Goal: Find contact information: Find contact information

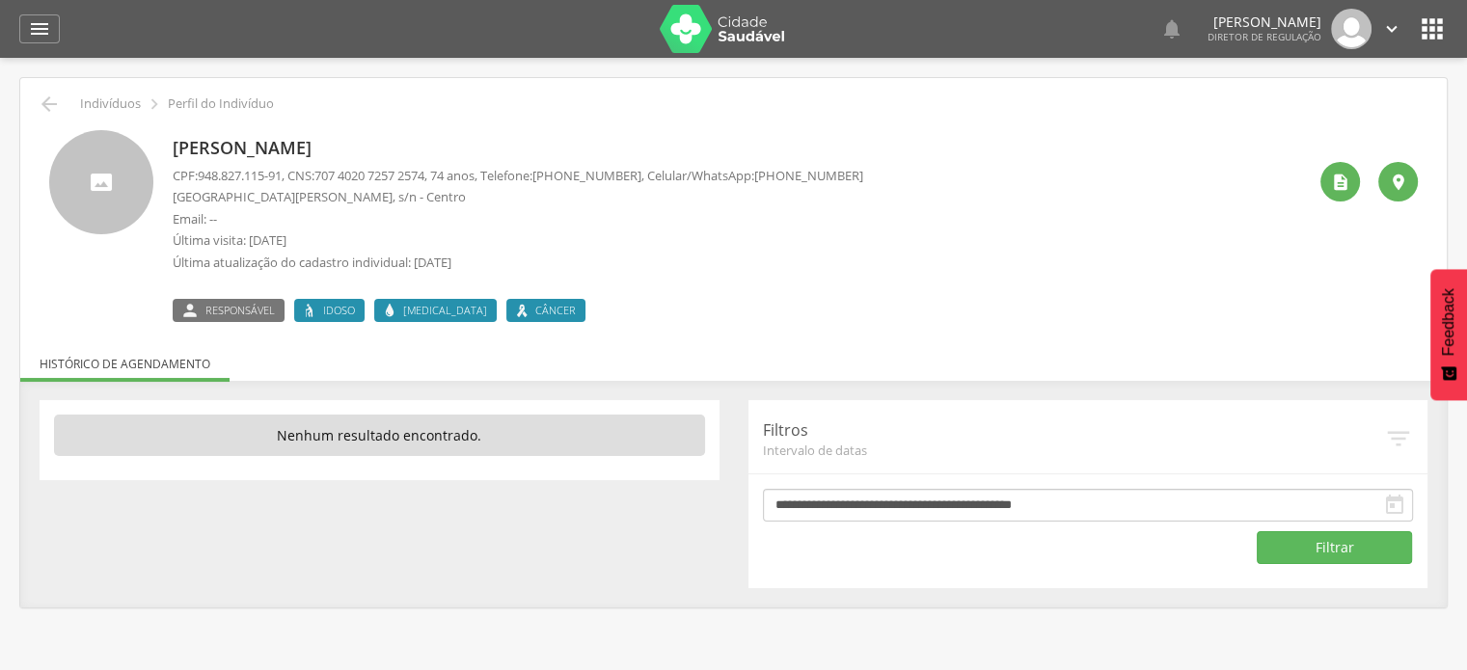
drag, startPoint x: 771, startPoint y: 175, endPoint x: 866, endPoint y: 176, distance: 94.5
click at [863, 176] on span "(74) 99901-0327" at bounding box center [808, 175] width 109 height 17
copy span "(74) 99901-0327"
click at [800, 171] on span "(74) 99901-0327" at bounding box center [808, 175] width 109 height 17
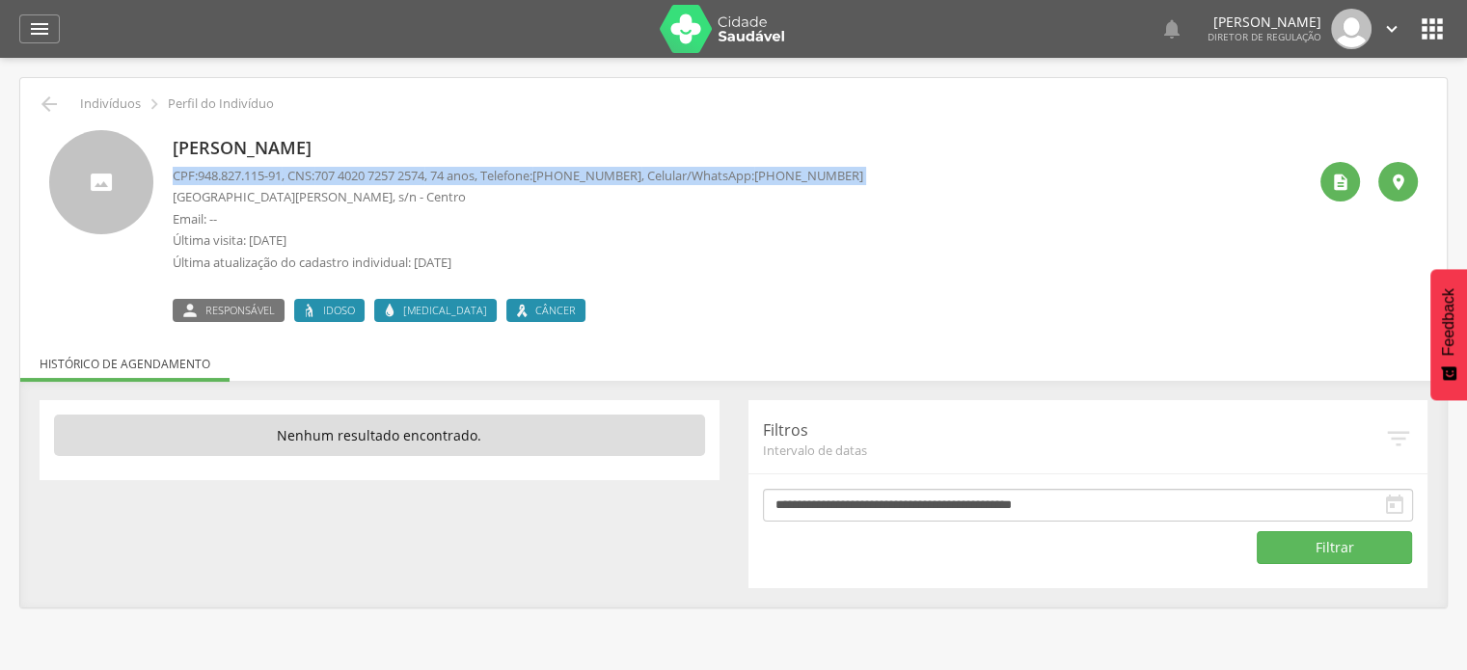
click at [800, 171] on span "(74) 99901-0327" at bounding box center [808, 175] width 109 height 17
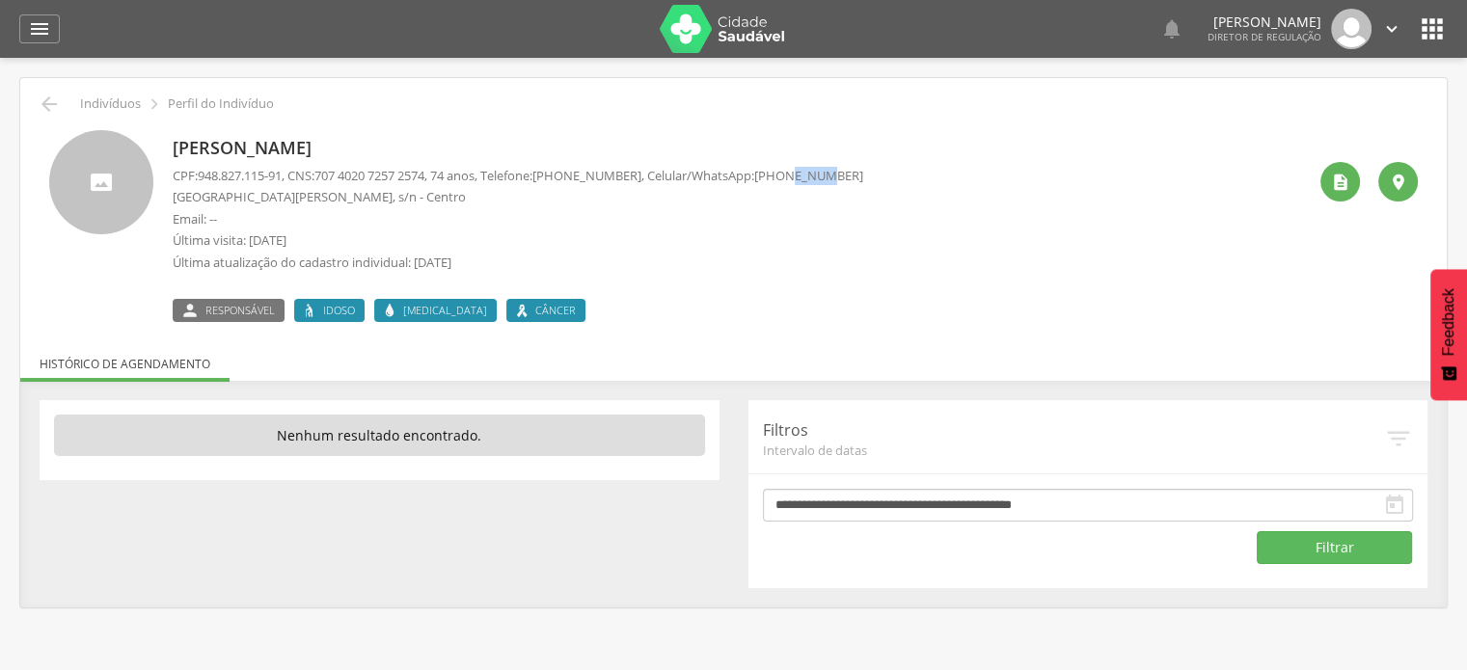
click at [800, 171] on span "(74) 99901-0327" at bounding box center [808, 175] width 109 height 17
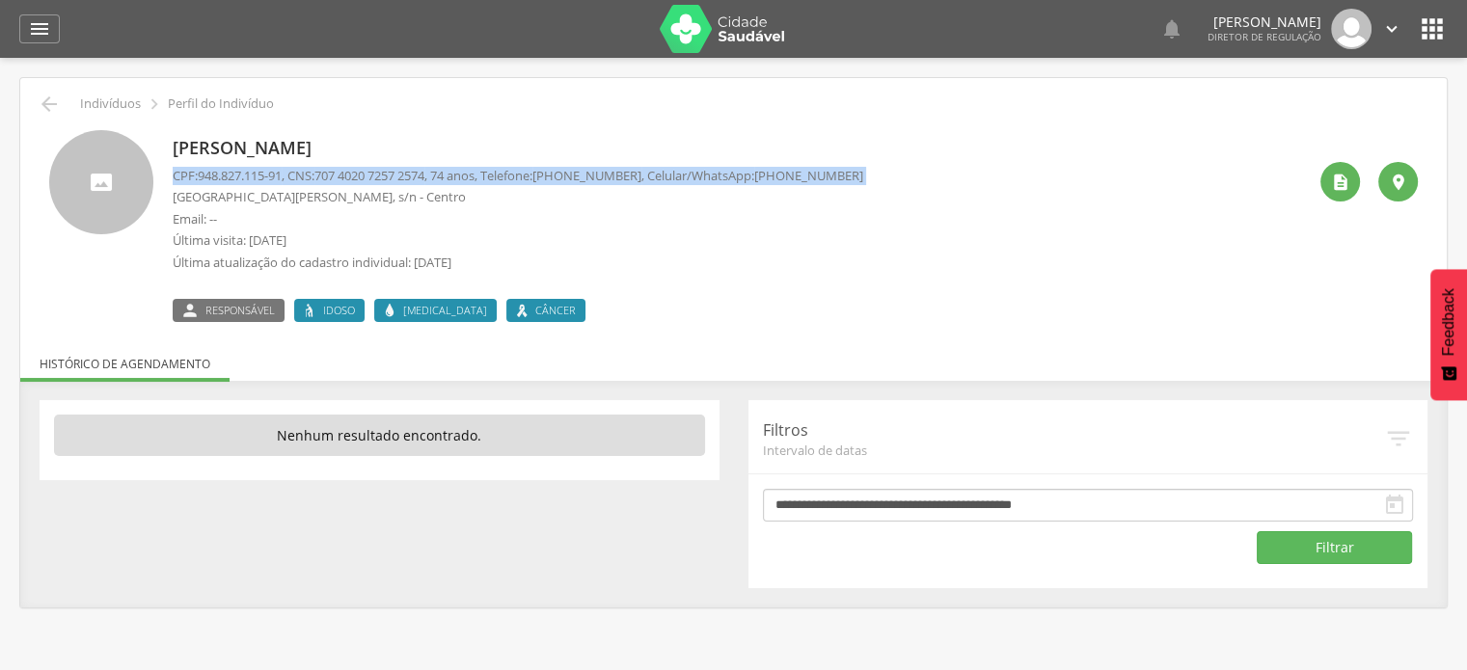
click at [800, 171] on span "(74) 99901-0327" at bounding box center [808, 175] width 109 height 17
click at [841, 173] on span "(74) 99901-0327" at bounding box center [808, 175] width 109 height 17
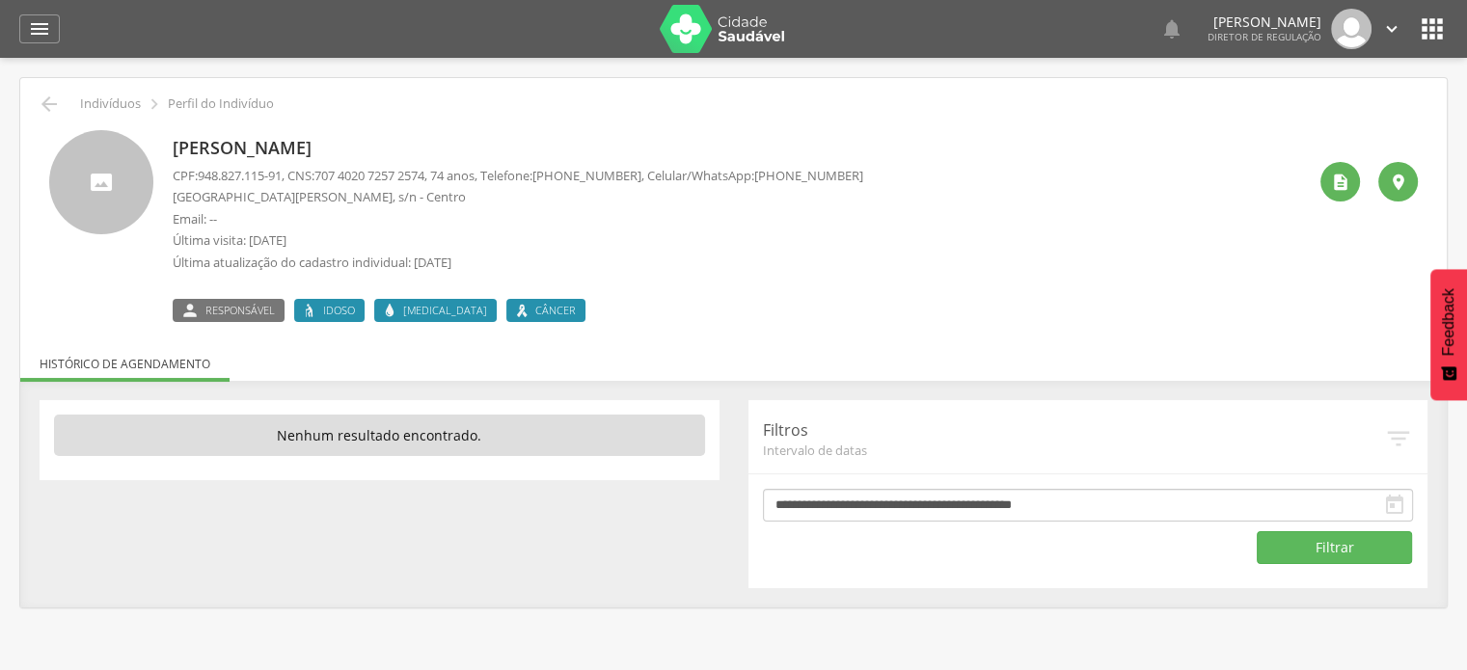
drag, startPoint x: 874, startPoint y: 176, endPoint x: 773, endPoint y: 173, distance: 100.3
click at [773, 173] on div "Dinorá Oliveira de Almeida CPF: 948.827.115-91 , CNS: 707 4020 7257 2574 , 74 a…" at bounding box center [739, 226] width 1133 height 192
copy span "(74) 99901-0327"
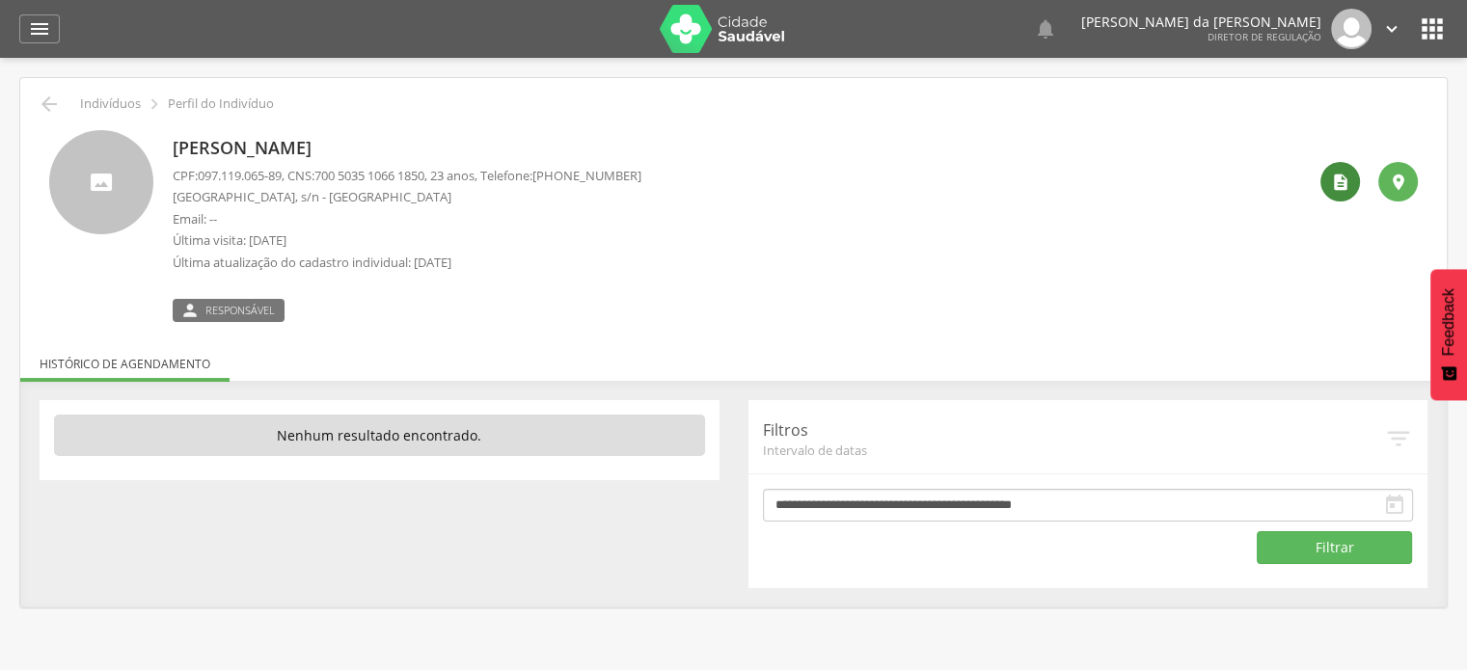
click at [1348, 182] on icon "" at bounding box center [1340, 182] width 19 height 19
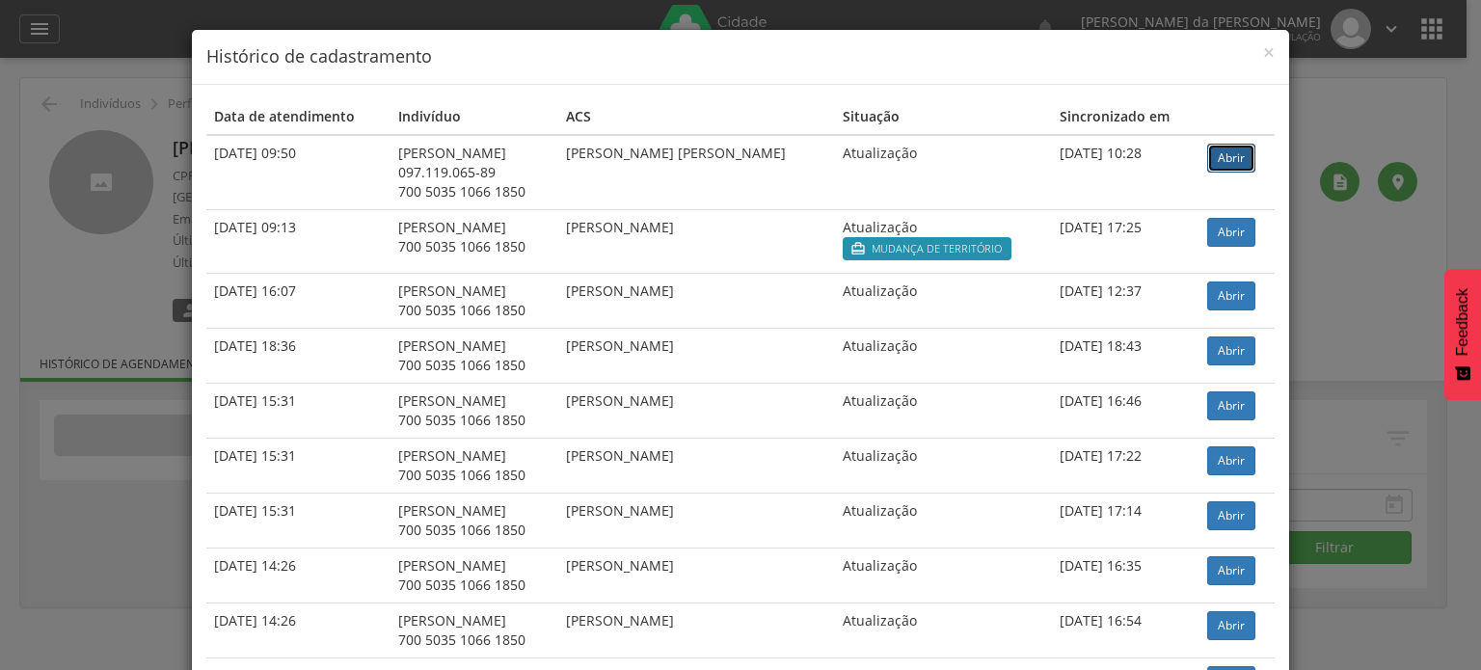
click at [1224, 159] on link "Abrir" at bounding box center [1231, 158] width 48 height 29
click at [1263, 53] on span "×" at bounding box center [1269, 52] width 12 height 27
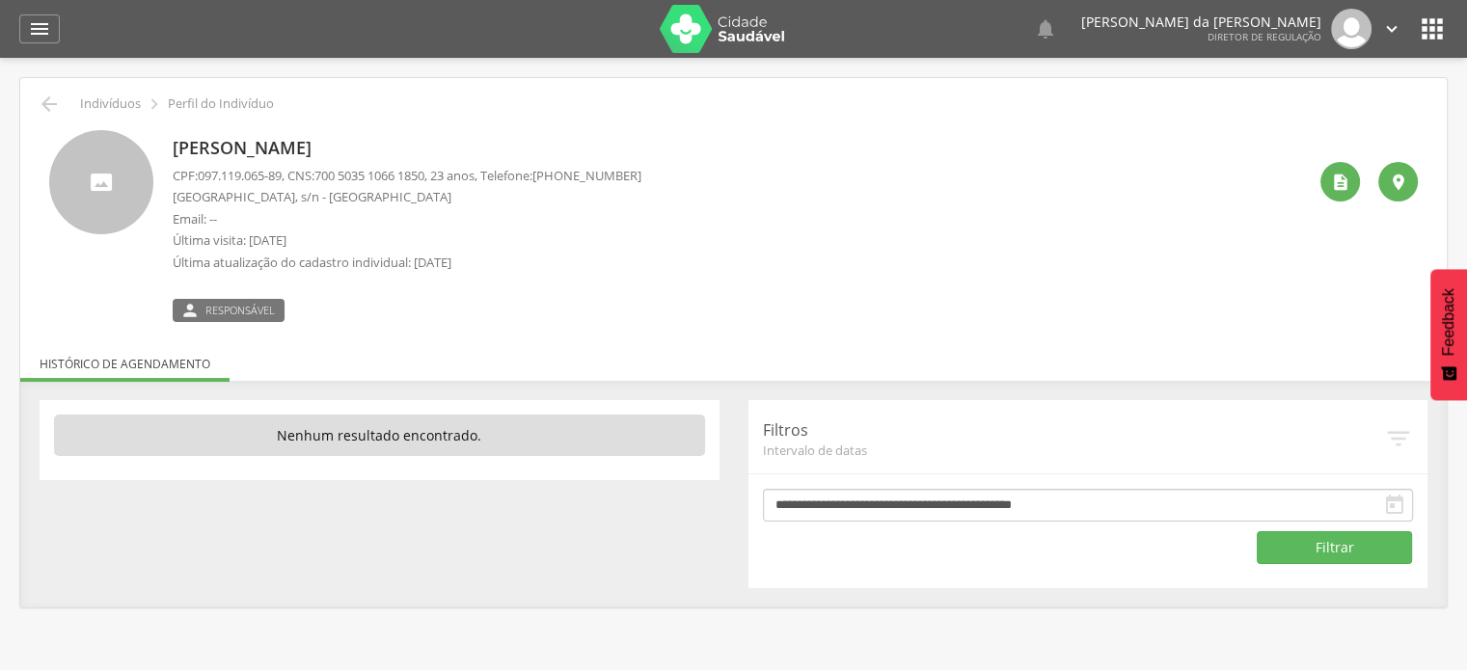
drag, startPoint x: 175, startPoint y: 177, endPoint x: 516, endPoint y: 272, distance: 354.2
click at [513, 275] on div "CPF: 097.119.065-89 , CNS: 700 5035 1066 1850 , 23 anos, Telefone: (99) 99999-9…" at bounding box center [407, 224] width 469 height 115
click at [1429, 28] on icon "" at bounding box center [1432, 29] width 31 height 31
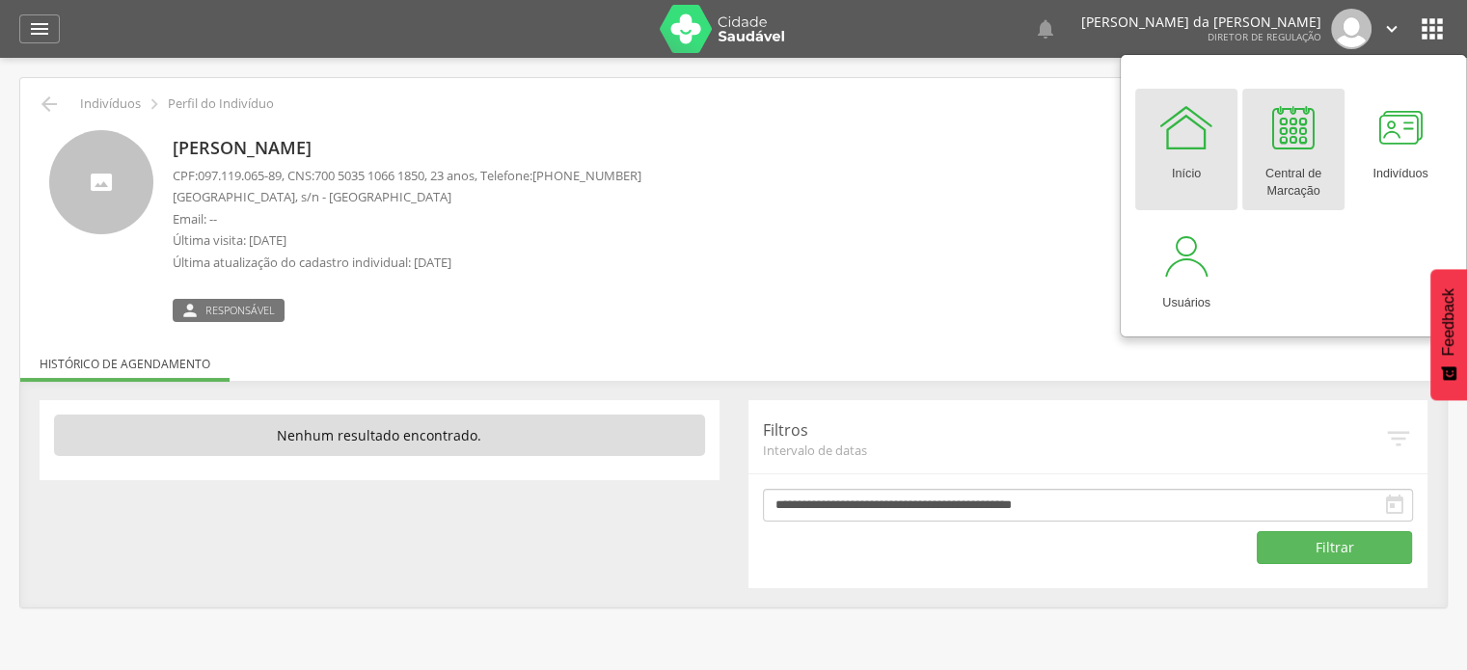
click at [1293, 153] on div at bounding box center [1293, 127] width 58 height 58
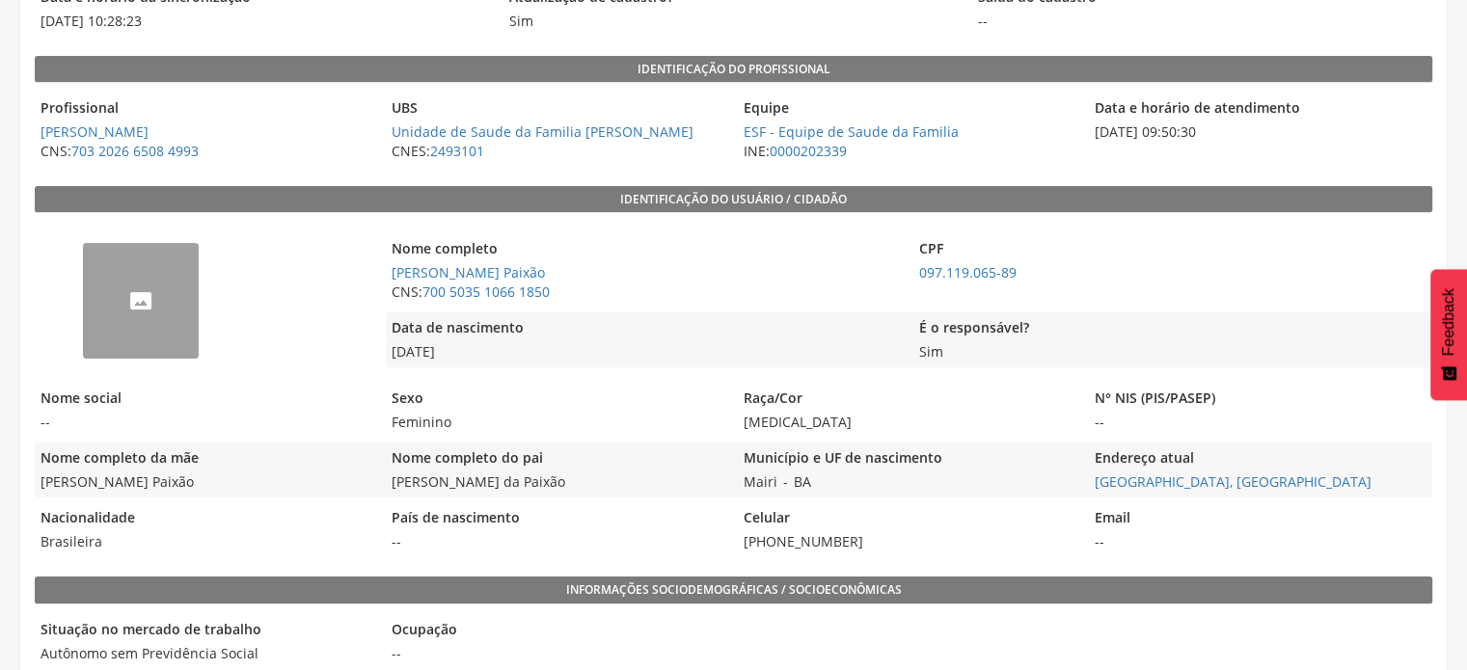
scroll to position [386, 0]
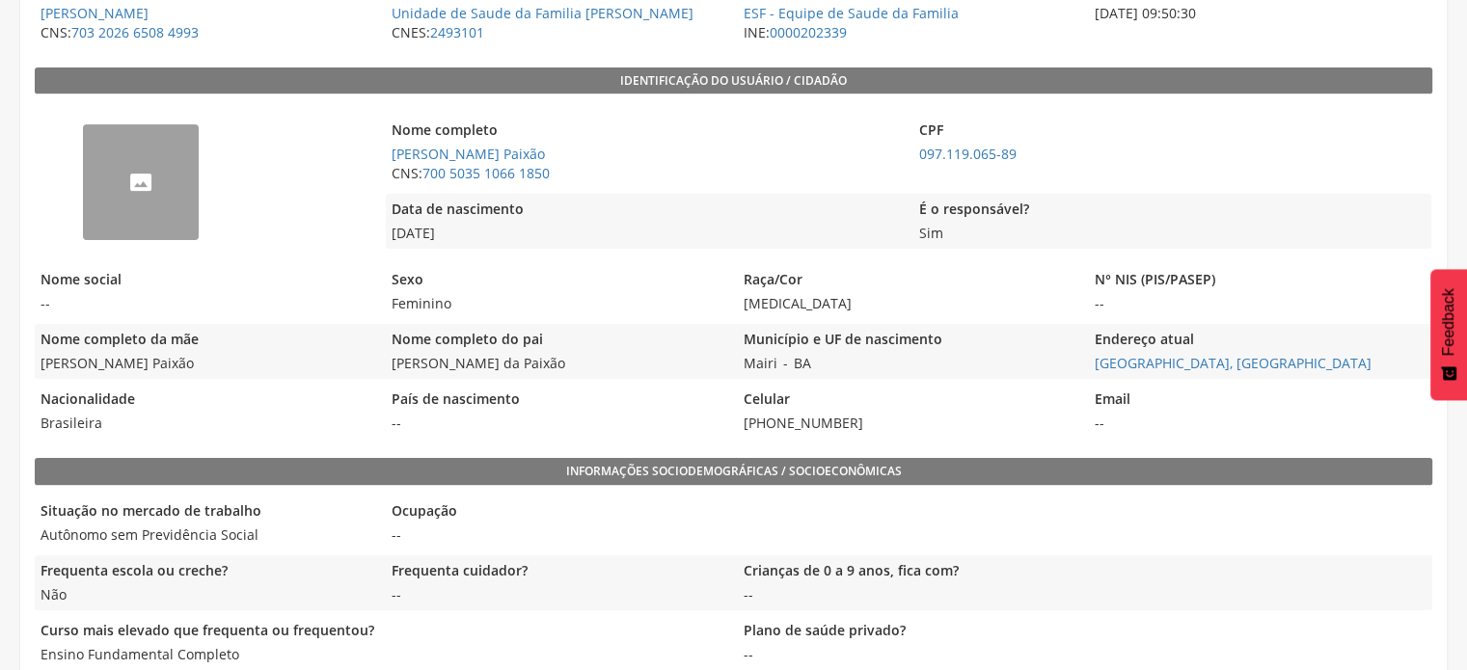
click at [95, 373] on span "[PERSON_NAME] Paixão" at bounding box center [205, 363] width 341 height 19
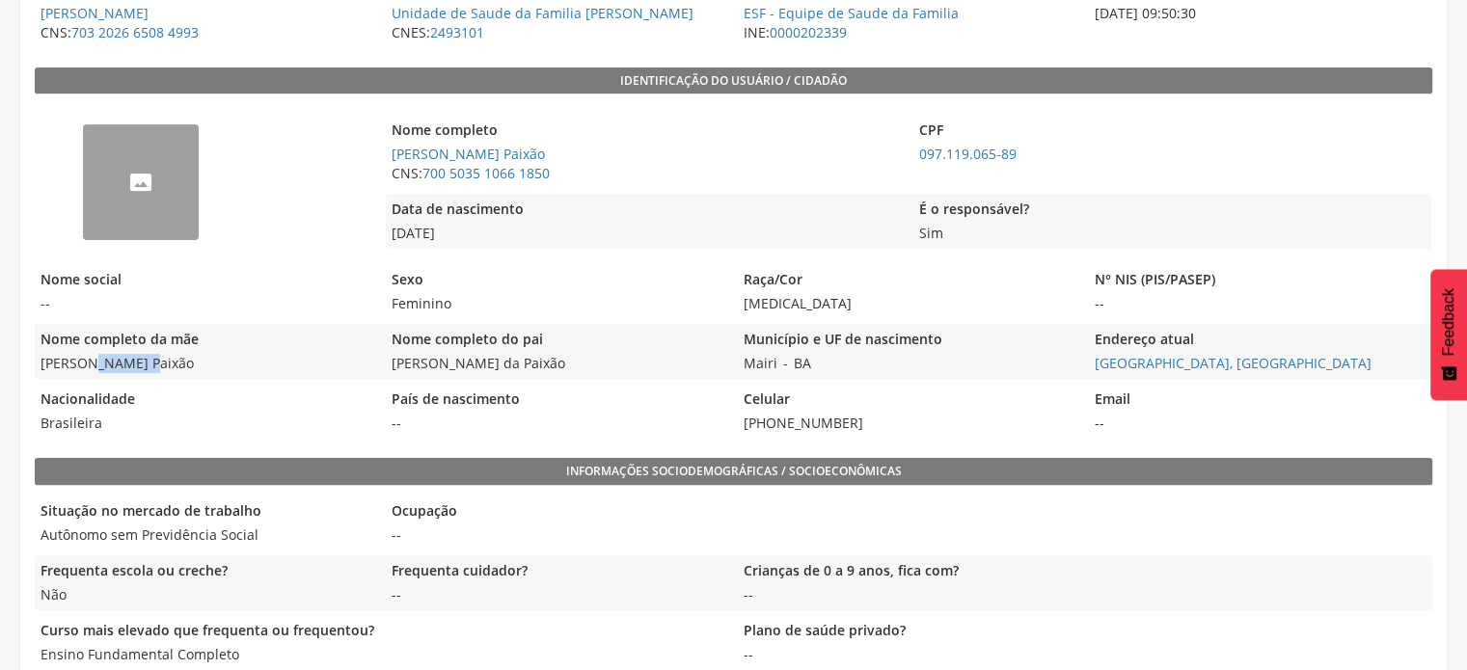
click at [120, 373] on span "[PERSON_NAME] Paixão" at bounding box center [205, 363] width 341 height 19
